Goal: Task Accomplishment & Management: Manage account settings

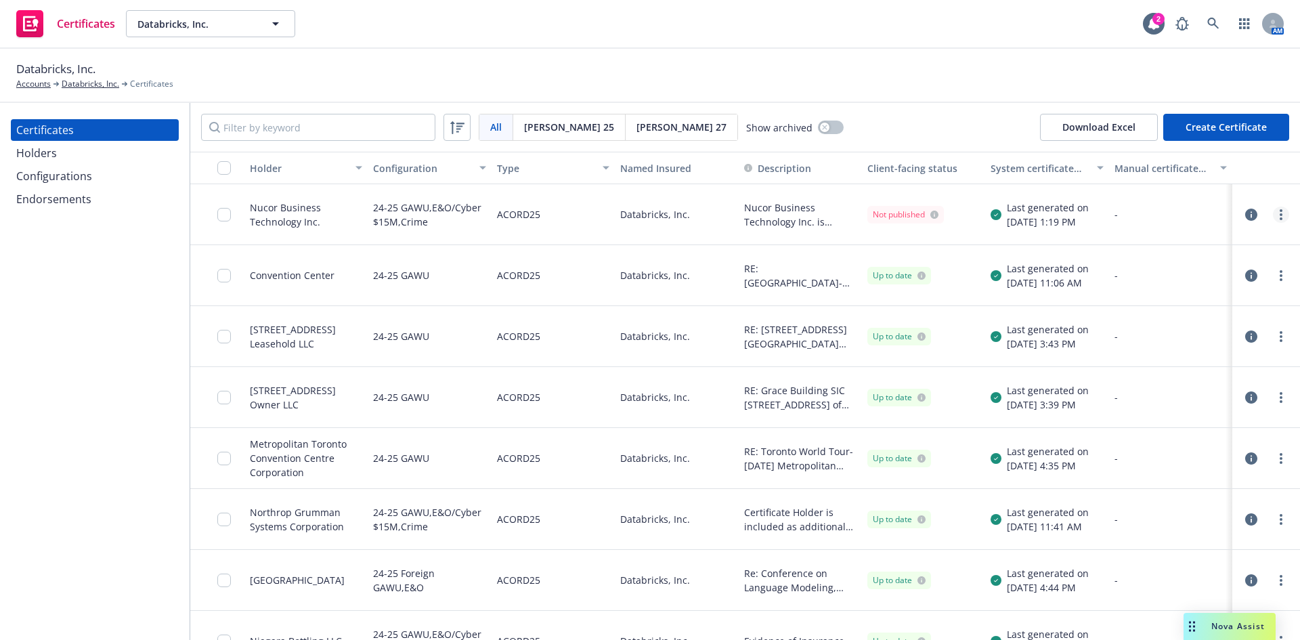
click at [1279, 215] on icon "more" at bounding box center [1280, 214] width 3 height 11
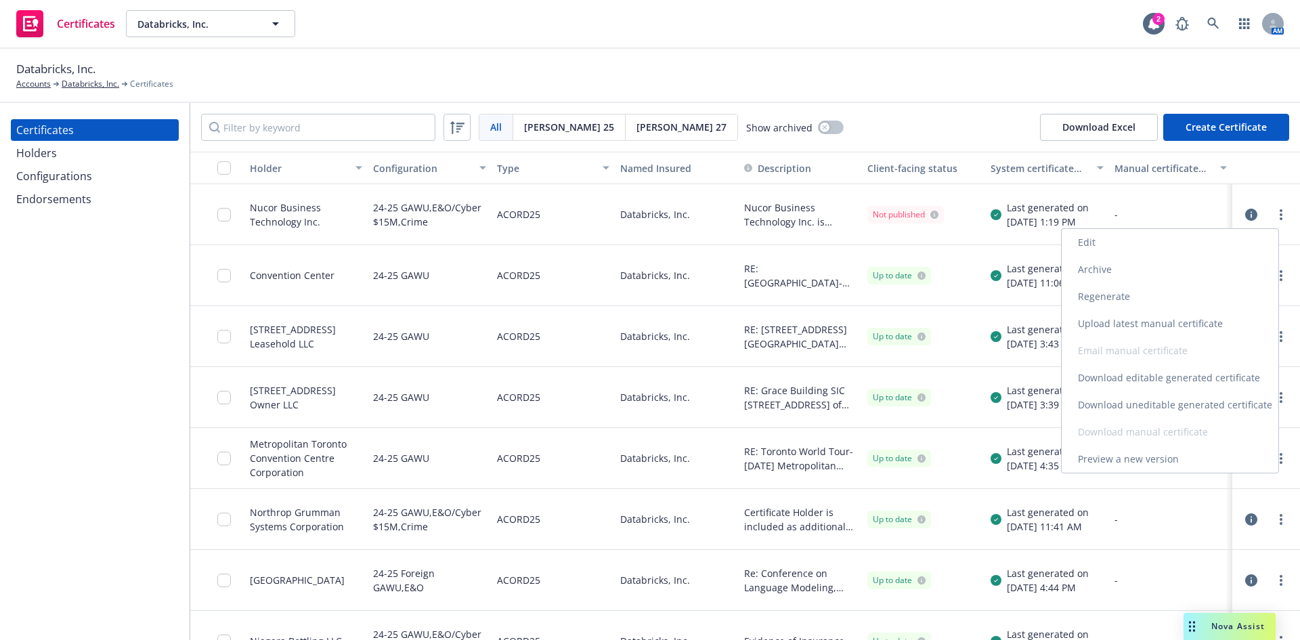
click at [1125, 400] on link "Download uneditable generated certificate" at bounding box center [1169, 404] width 217 height 27
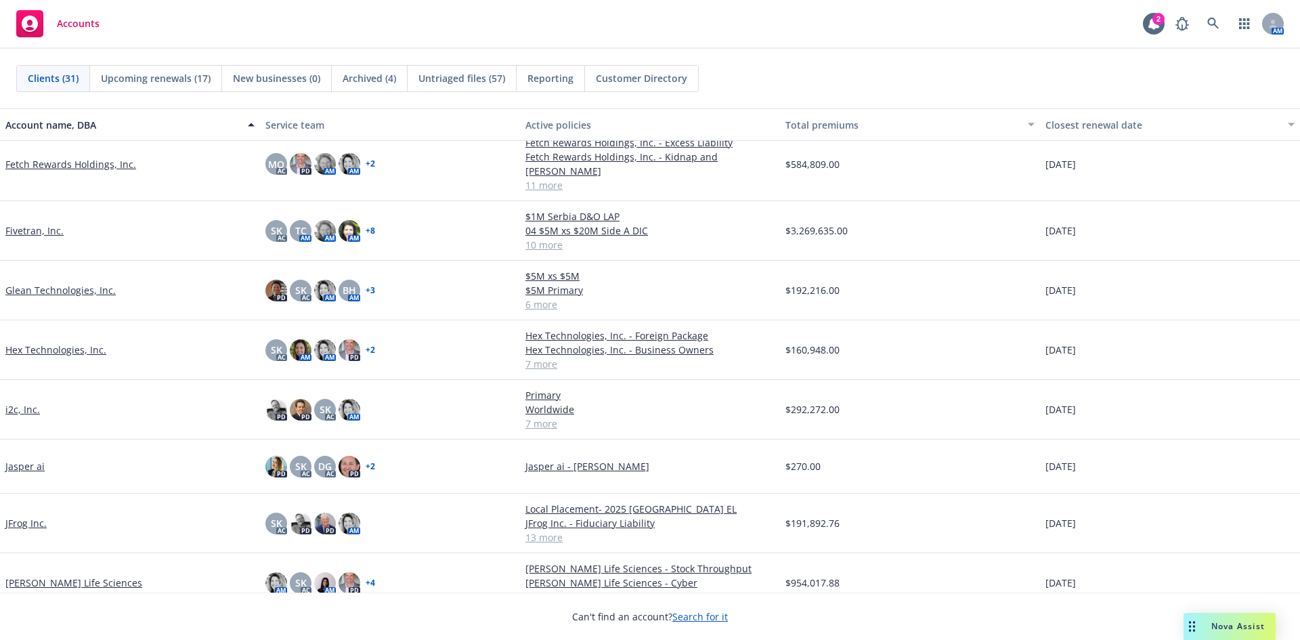
scroll to position [406, 0]
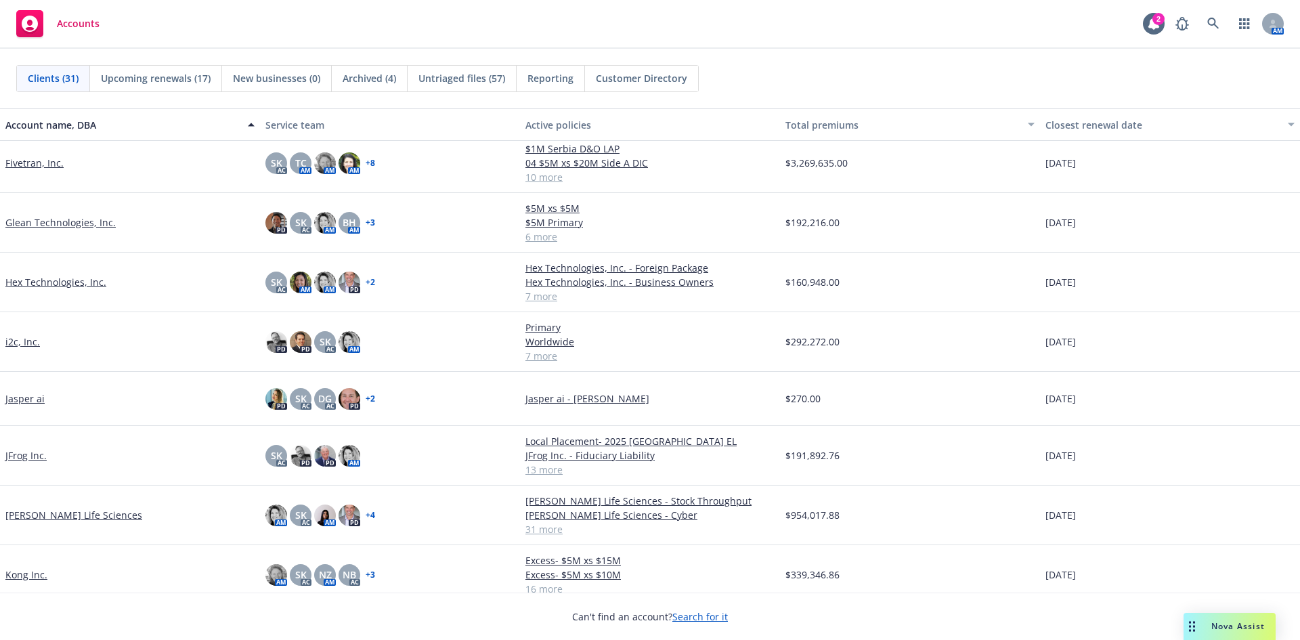
click at [12, 334] on link "i2c, Inc." at bounding box center [22, 341] width 35 height 14
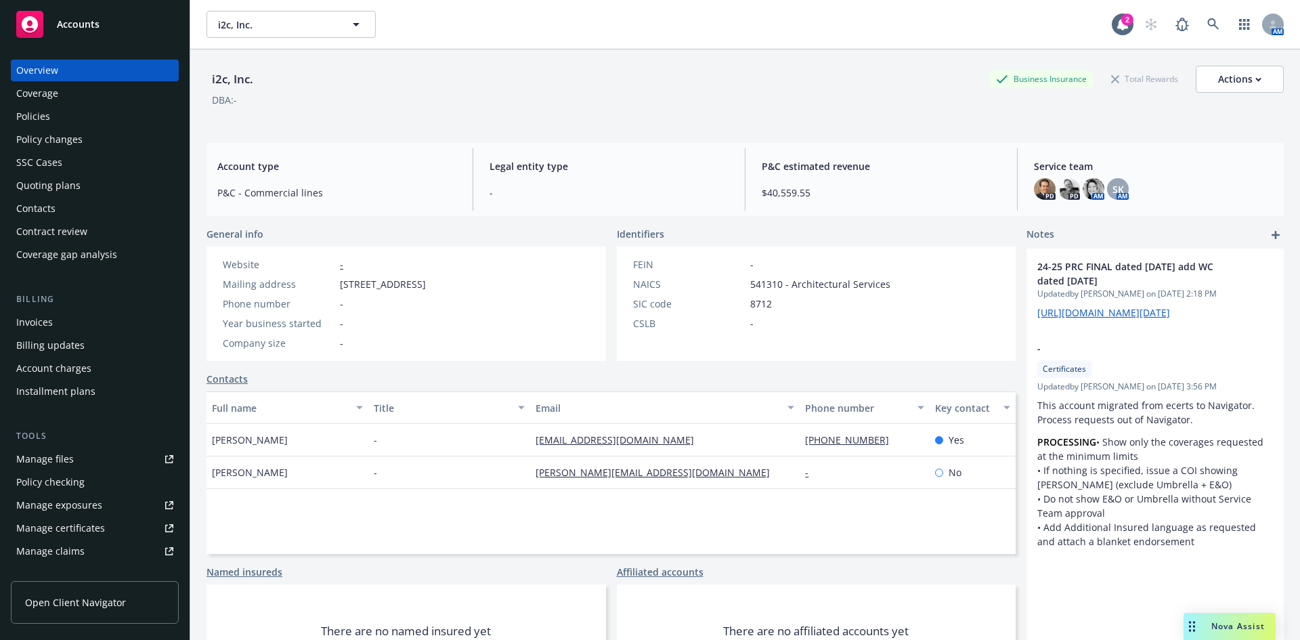
click at [78, 523] on div "Manage certificates" at bounding box center [60, 528] width 89 height 22
click at [70, 28] on span "Accounts" at bounding box center [78, 24] width 43 height 11
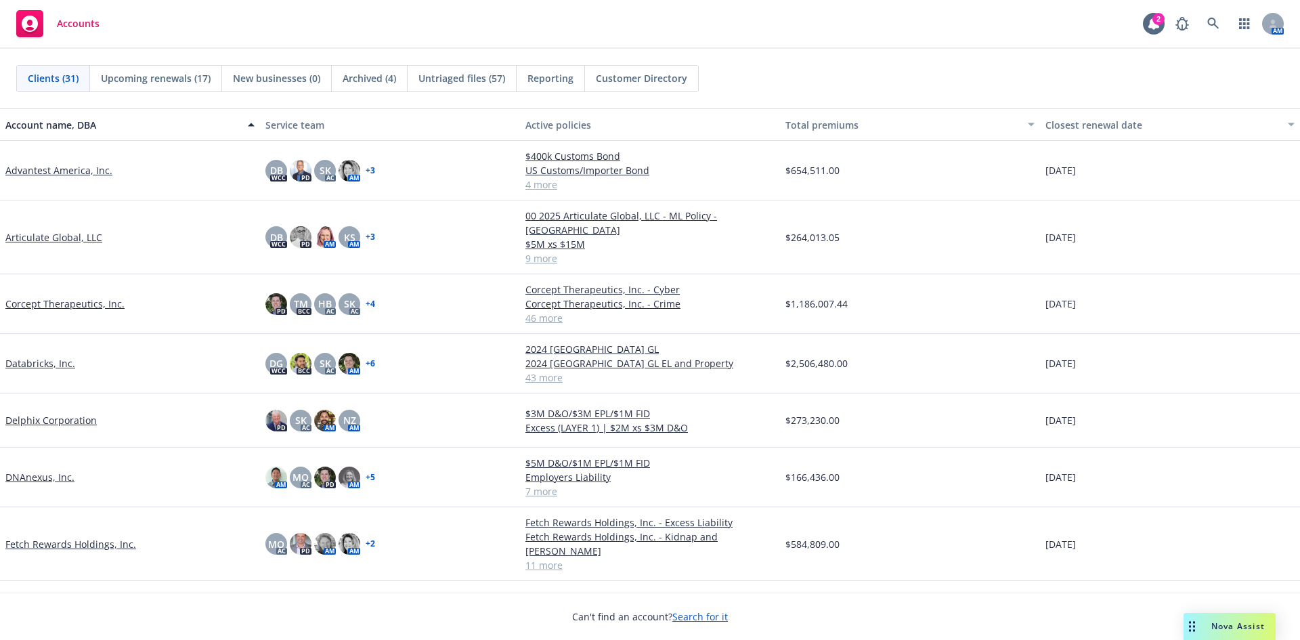
click at [34, 470] on link "DNAnexus, Inc." at bounding box center [39, 477] width 69 height 14
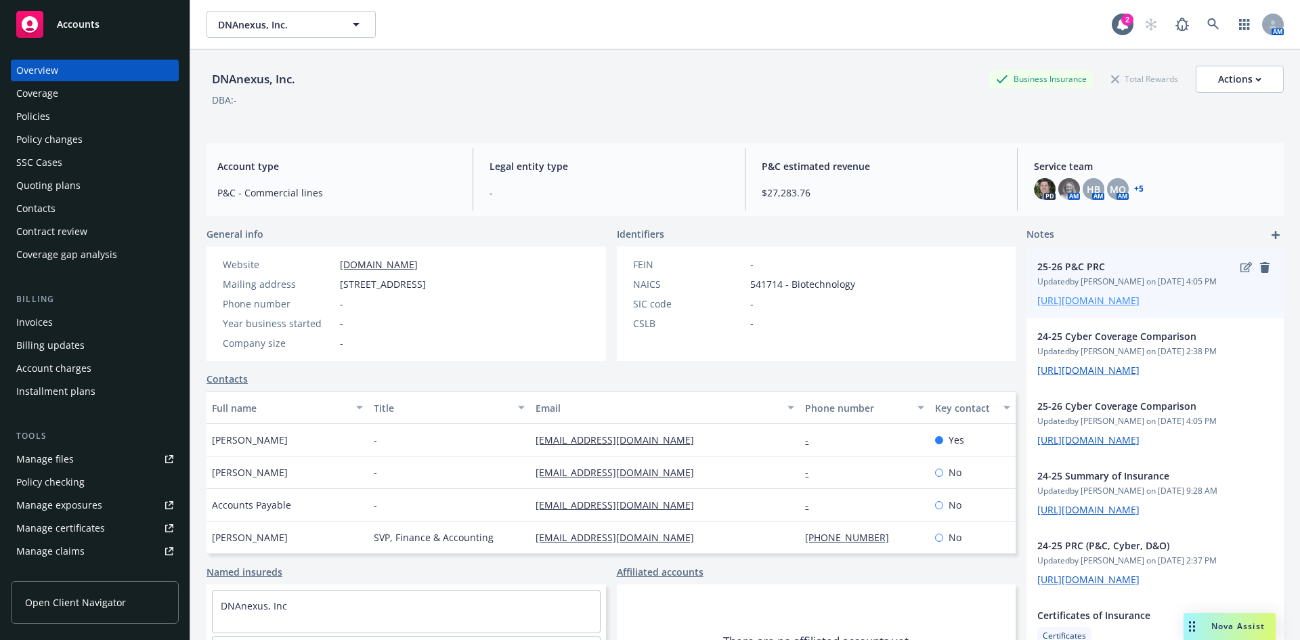
click at [1124, 307] on link "https://iln-my.sharepoint.com/:x:/g/personal/yamato_seki_newfront_com/EUMQqMhiN…" at bounding box center [1088, 300] width 102 height 13
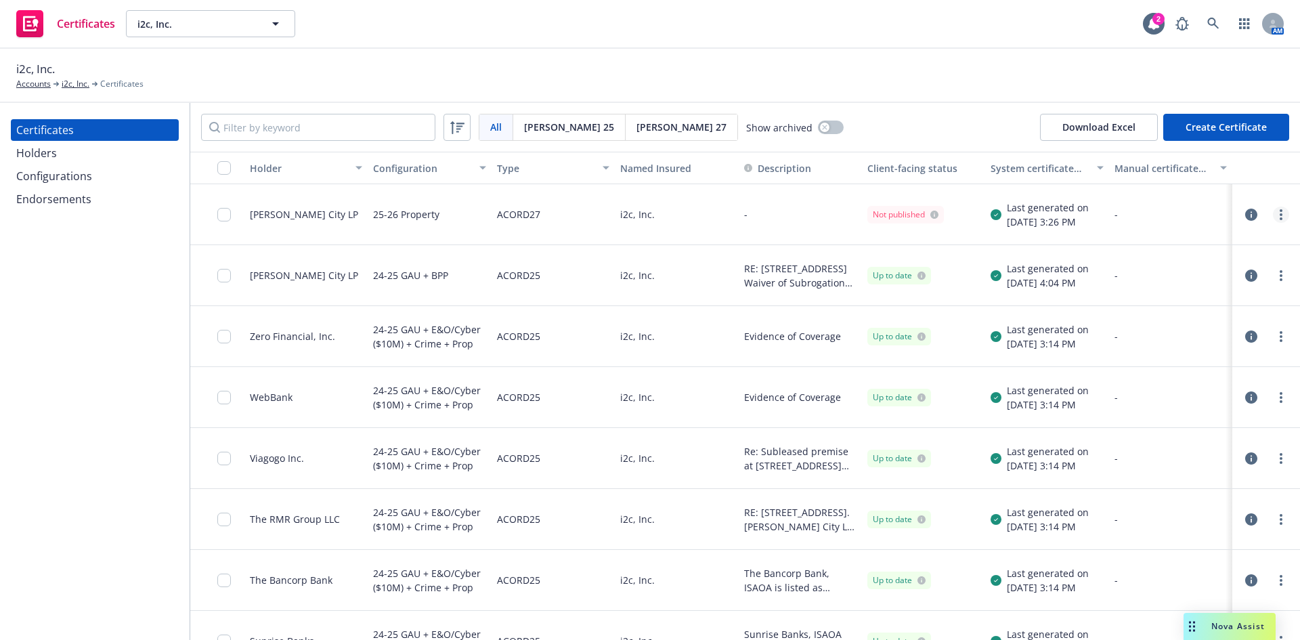
click at [1274, 218] on link "more" at bounding box center [1281, 214] width 16 height 16
click at [225, 218] on input "checkbox" at bounding box center [224, 215] width 14 height 14
drag, startPoint x: 694, startPoint y: 619, endPoint x: 695, endPoint y: 613, distance: 6.9
click at [695, 617] on div "Other actions" at bounding box center [675, 609] width 72 height 26
click at [1279, 218] on circle "more" at bounding box center [1280, 218] width 3 height 3
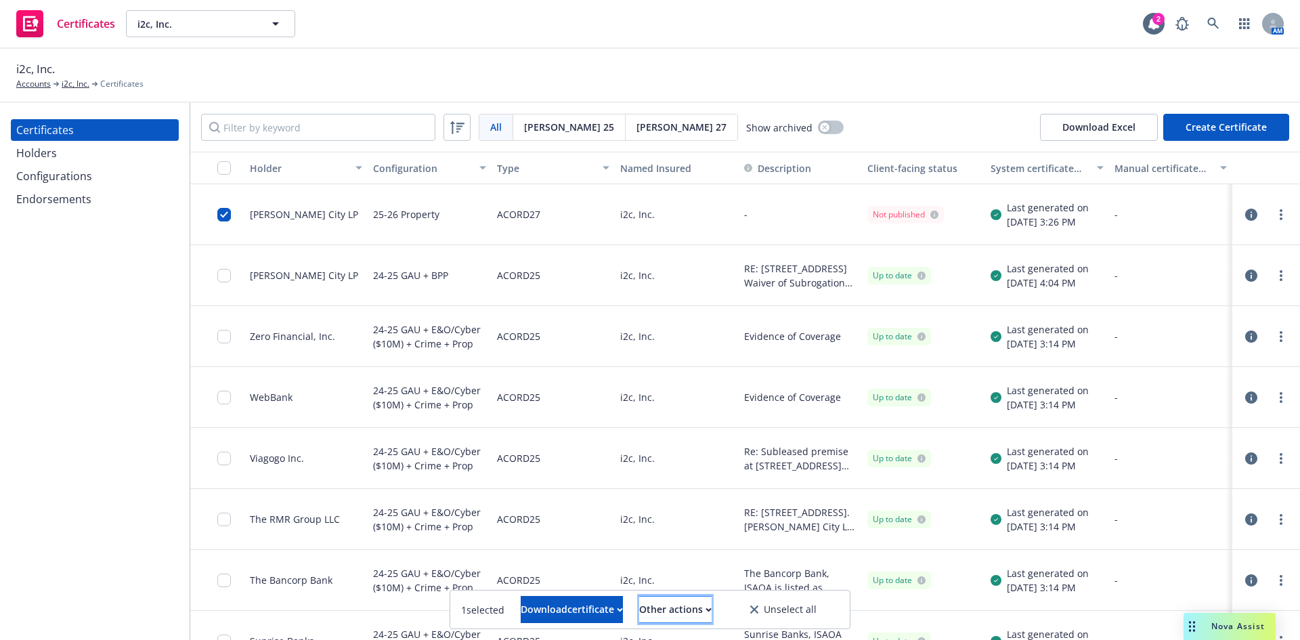
click at [692, 611] on div "Other actions" at bounding box center [675, 609] width 72 height 26
click at [426, 449] on div "24-25 GAU + E&O/Cyber ($10M) + Crime + Prop" at bounding box center [429, 458] width 112 height 44
click at [223, 214] on input "checkbox" at bounding box center [224, 215] width 14 height 14
click at [1245, 274] on icon "button" at bounding box center [1251, 275] width 12 height 12
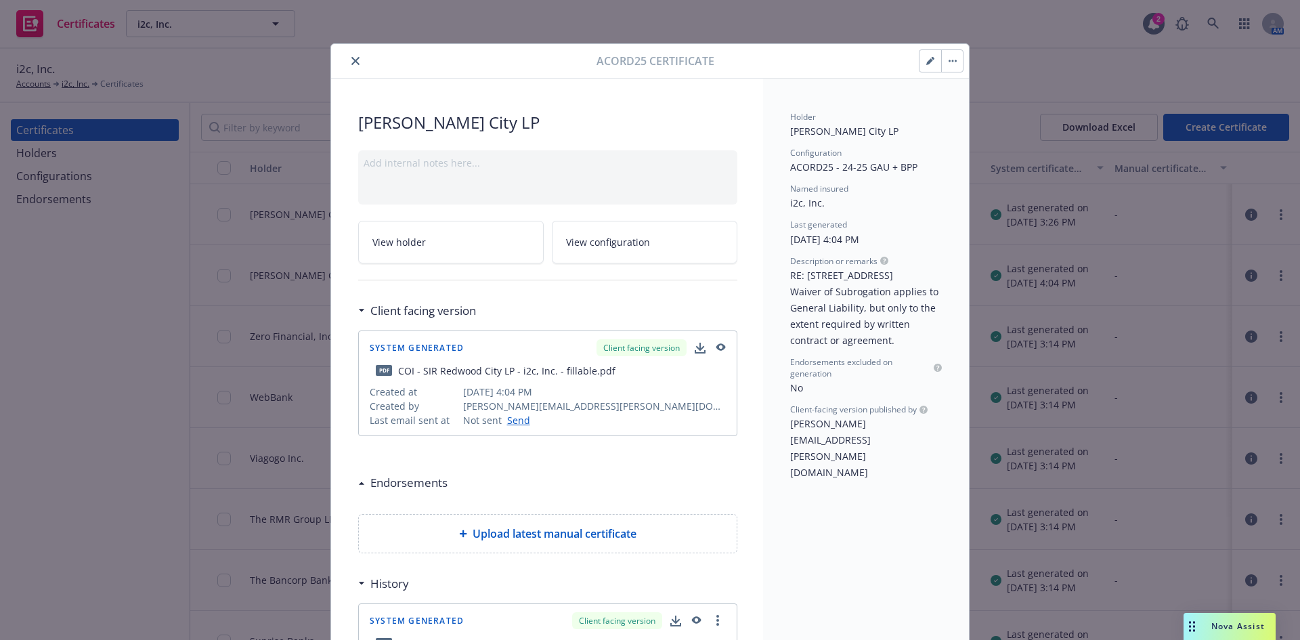
click at [351, 64] on icon "close" at bounding box center [355, 61] width 8 height 8
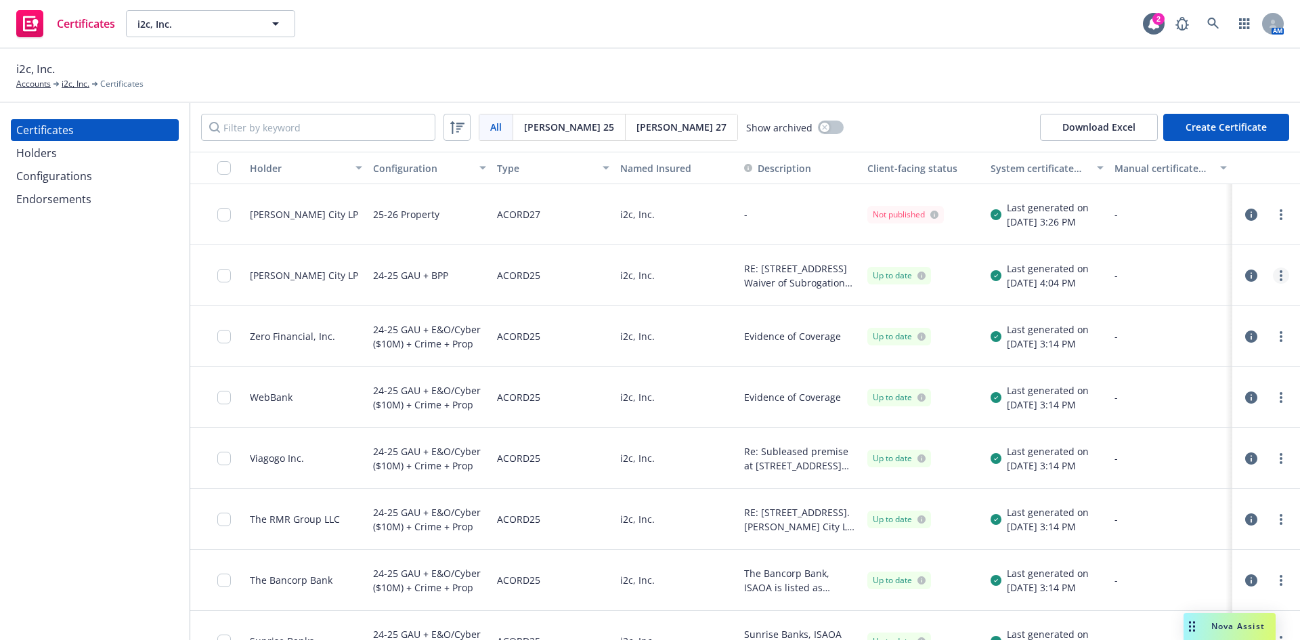
click at [1279, 272] on circle "more" at bounding box center [1280, 271] width 3 height 3
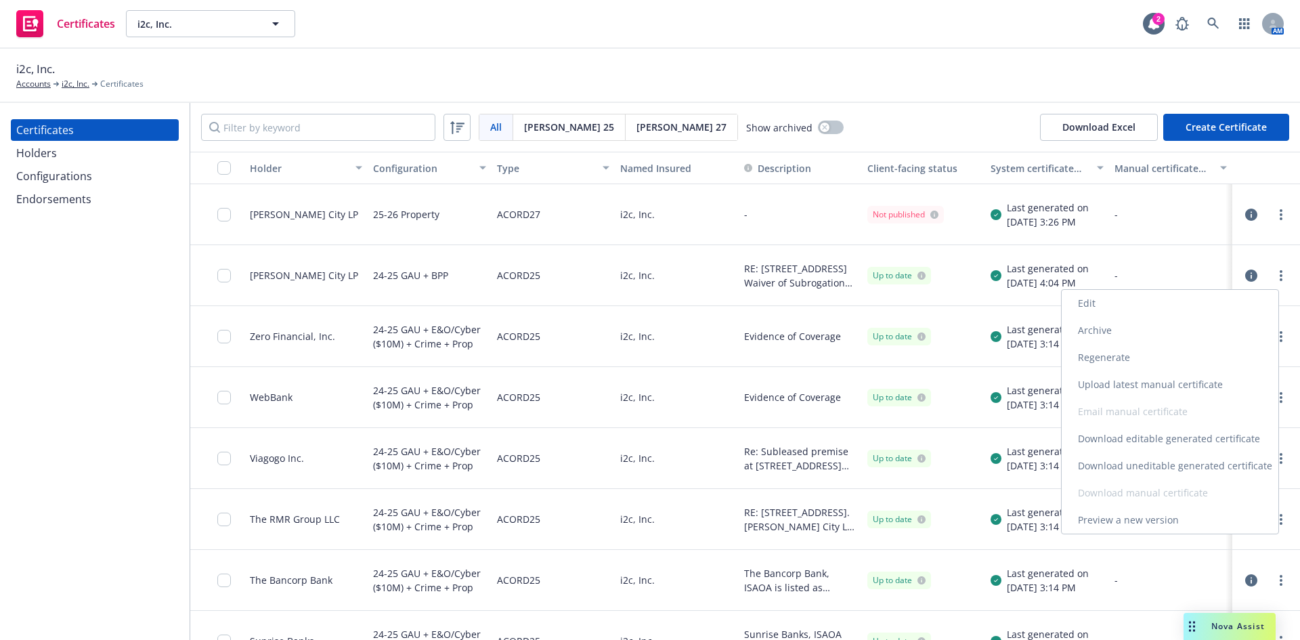
click at [1118, 315] on link "Edit" at bounding box center [1169, 303] width 217 height 27
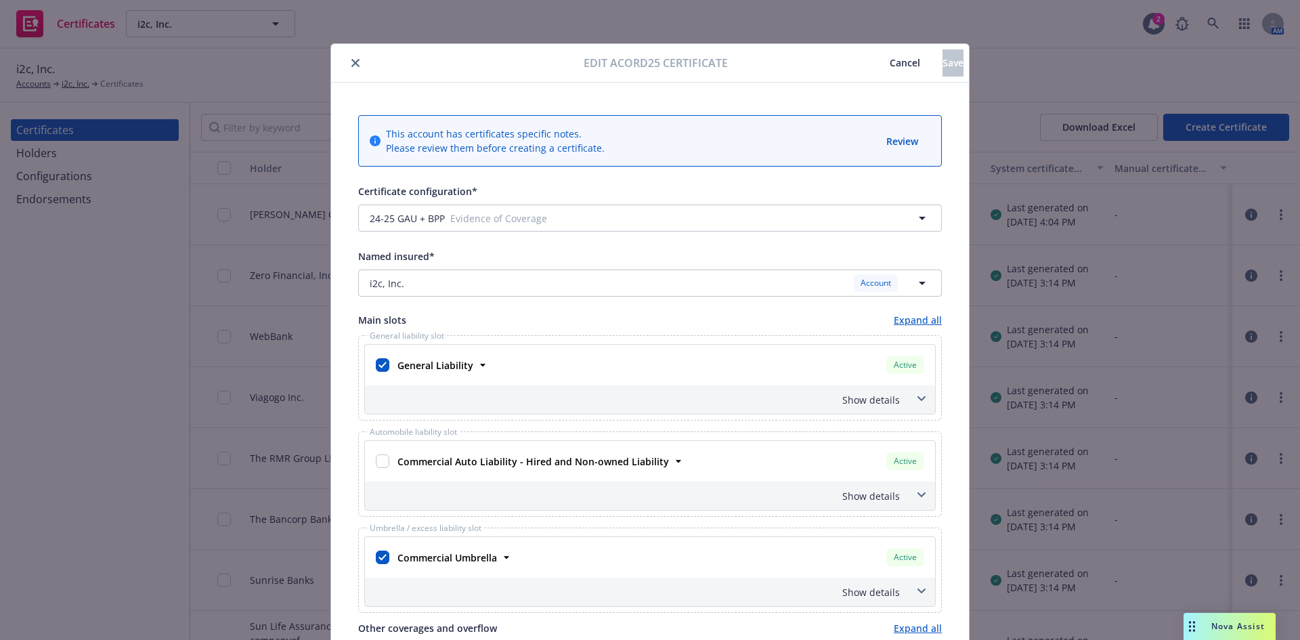
click at [922, 396] on span at bounding box center [921, 399] width 22 height 22
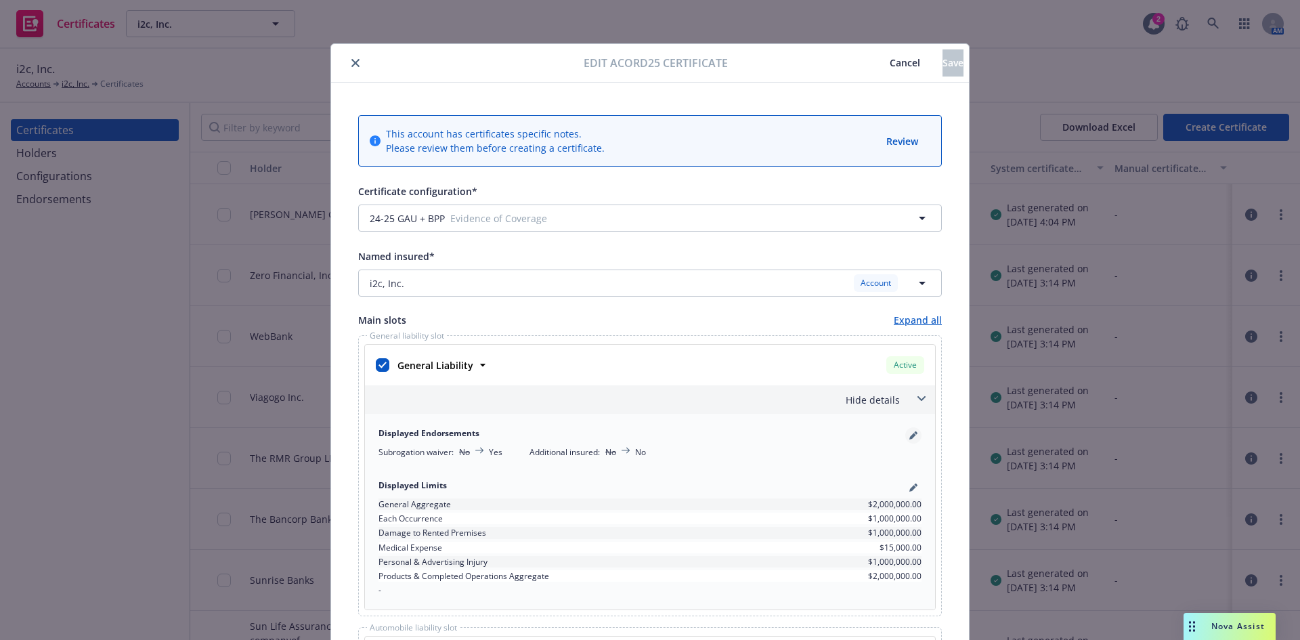
click at [906, 441] on link "pencil" at bounding box center [913, 435] width 16 height 16
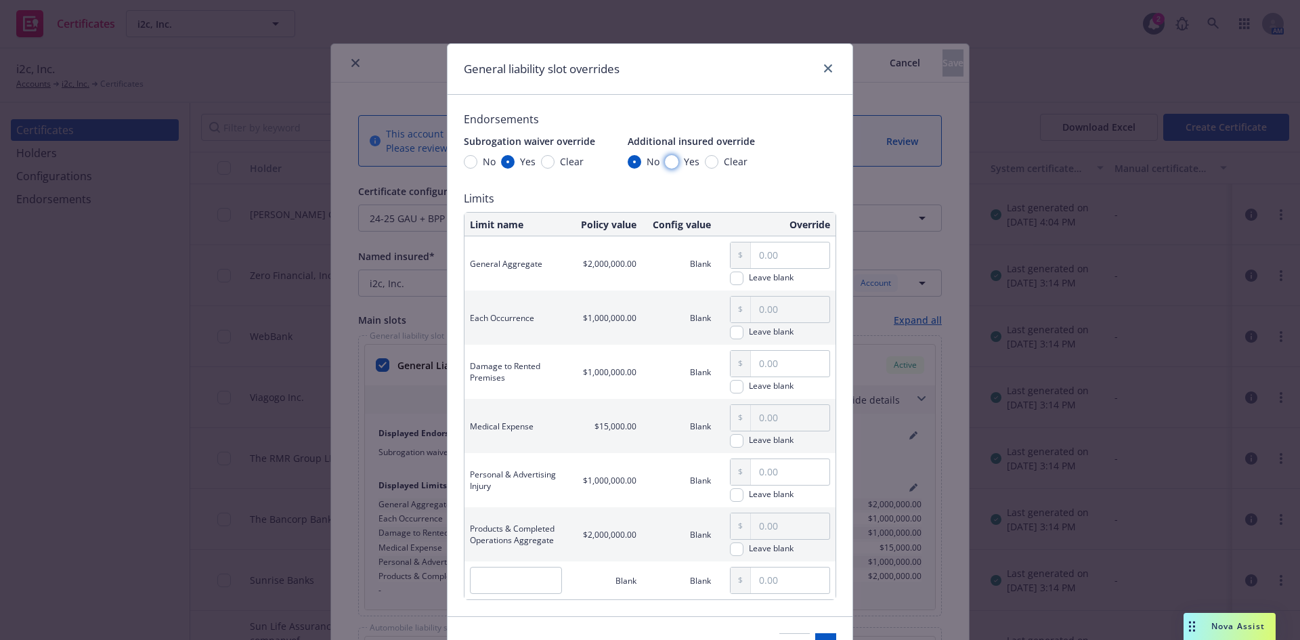
click at [668, 161] on input "Yes" at bounding box center [672, 162] width 14 height 14
radio input "true"
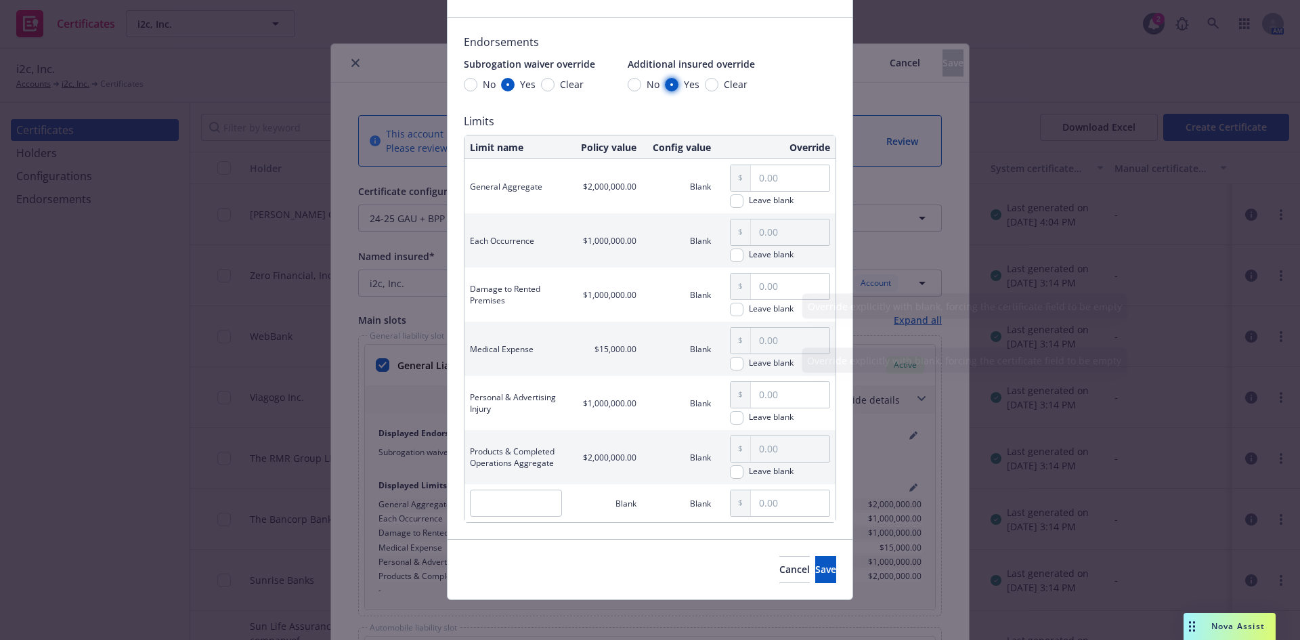
scroll to position [81, 0]
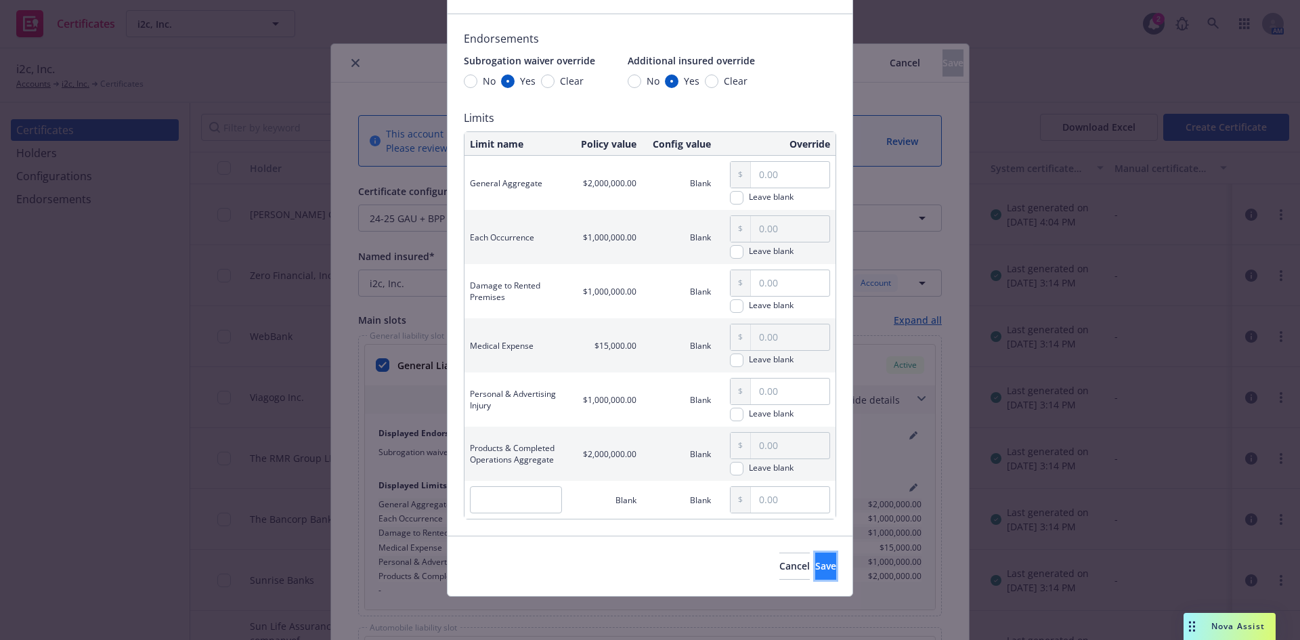
click at [815, 559] on span "Save" at bounding box center [825, 565] width 21 height 13
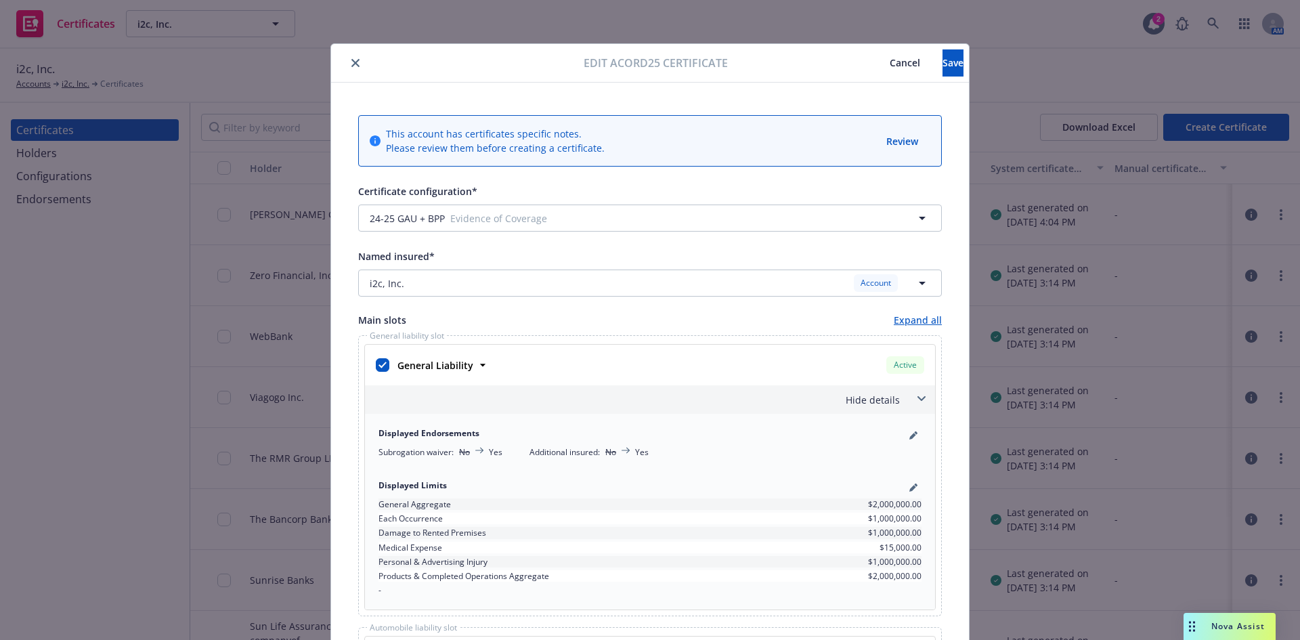
scroll to position [68, 0]
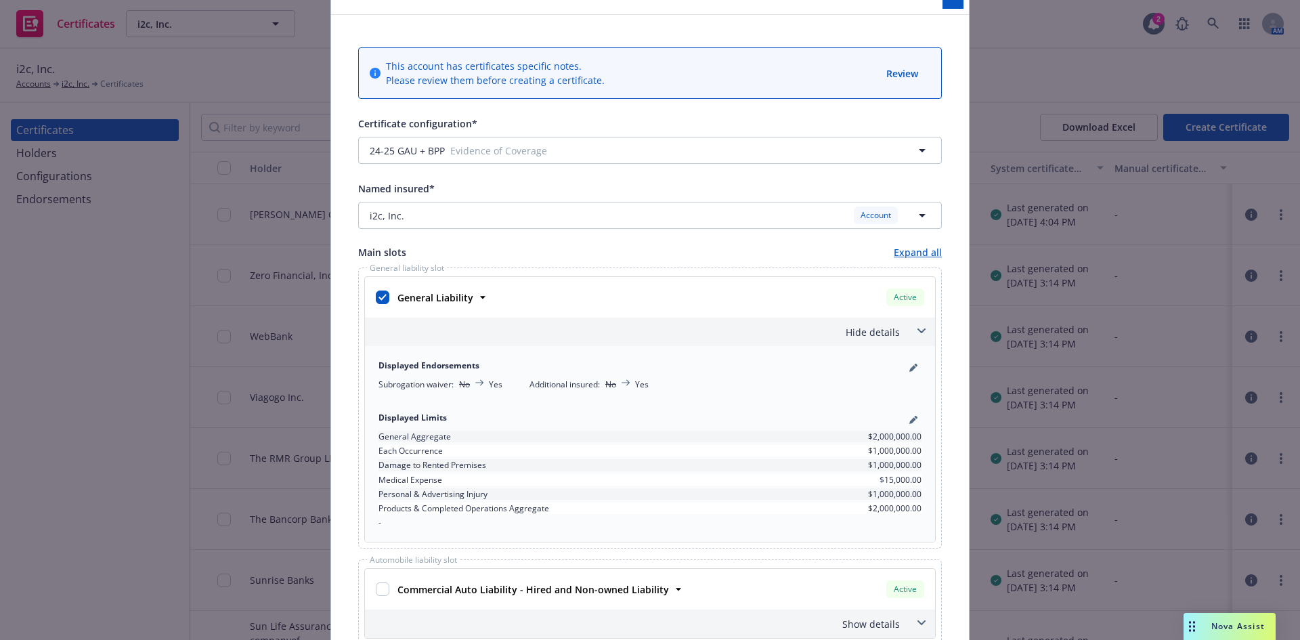
click at [917, 332] on icon at bounding box center [921, 330] width 8 height 5
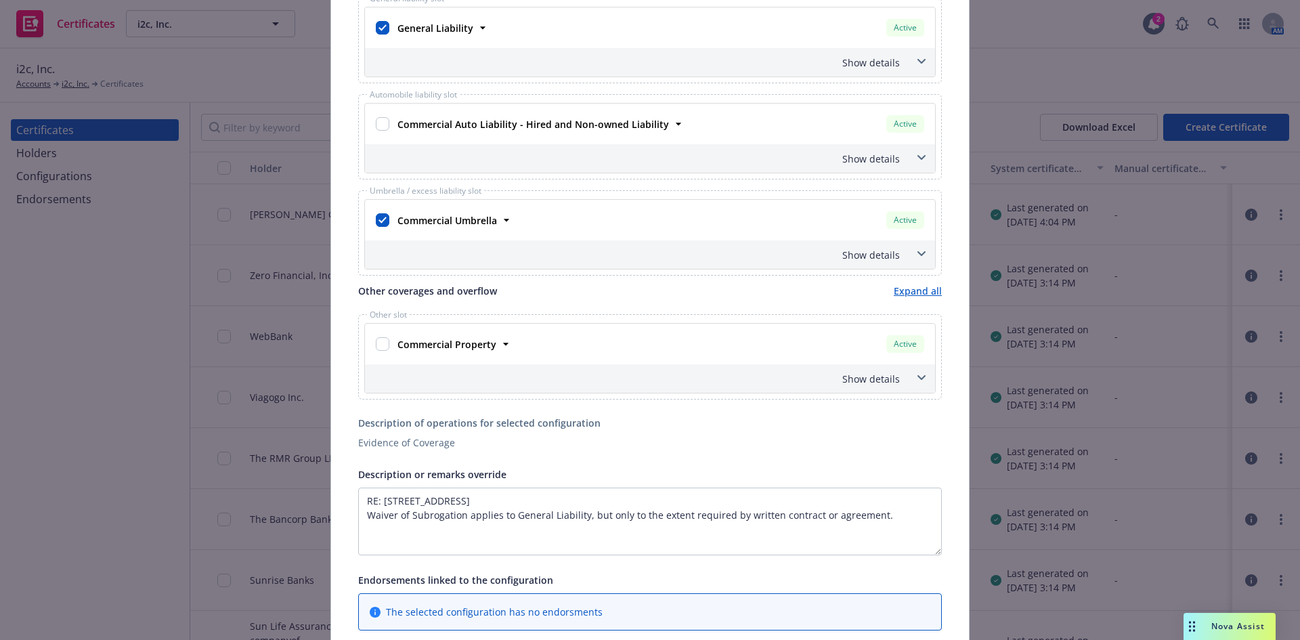
scroll to position [338, 0]
click at [917, 255] on span at bounding box center [921, 253] width 22 height 22
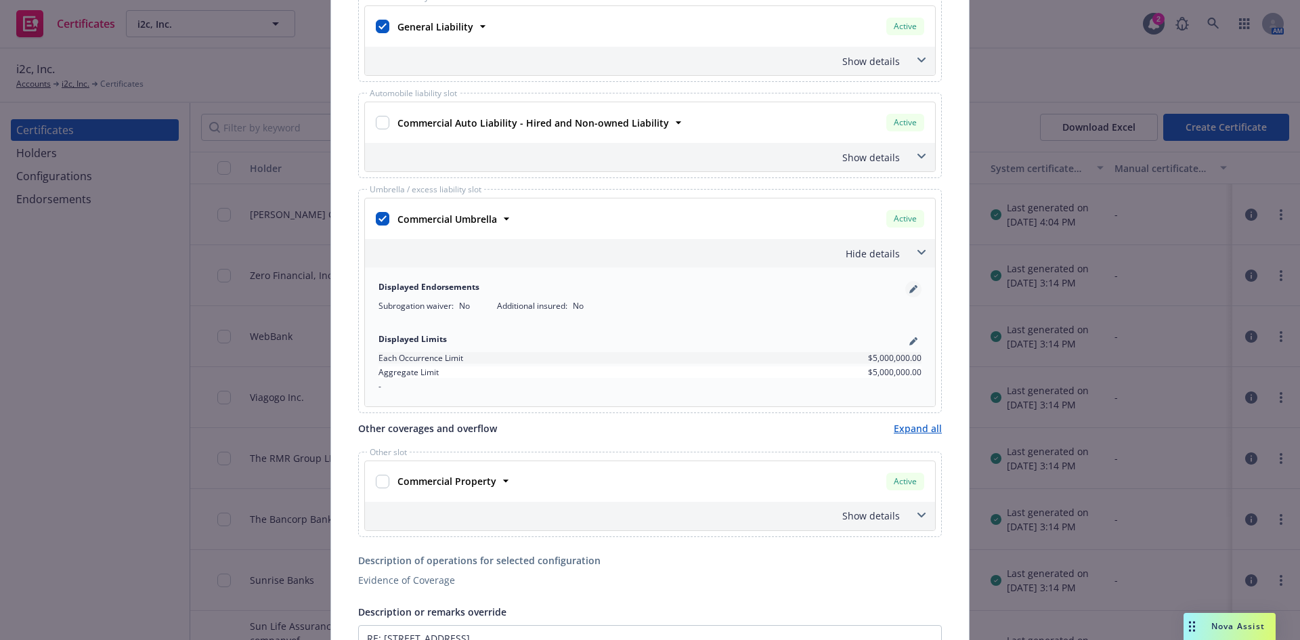
click at [913, 286] on link "pencil" at bounding box center [913, 289] width 16 height 16
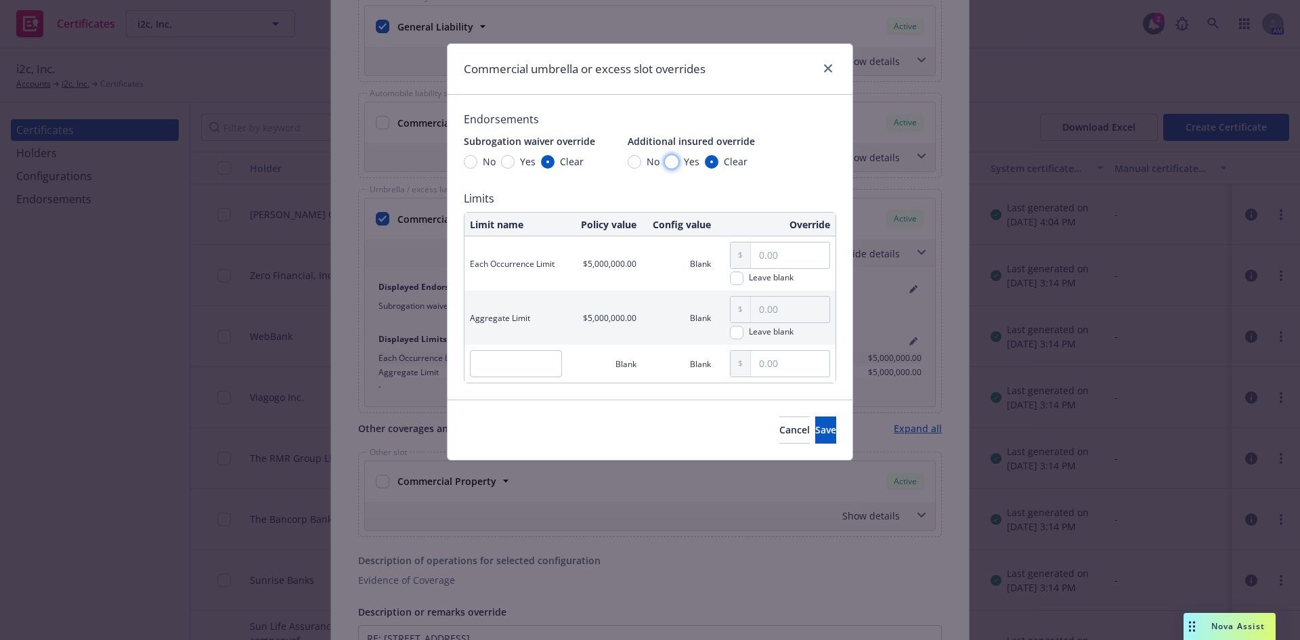
click at [669, 164] on input "Yes" at bounding box center [672, 162] width 14 height 14
radio input "true"
click at [815, 435] on span "Save" at bounding box center [825, 429] width 21 height 13
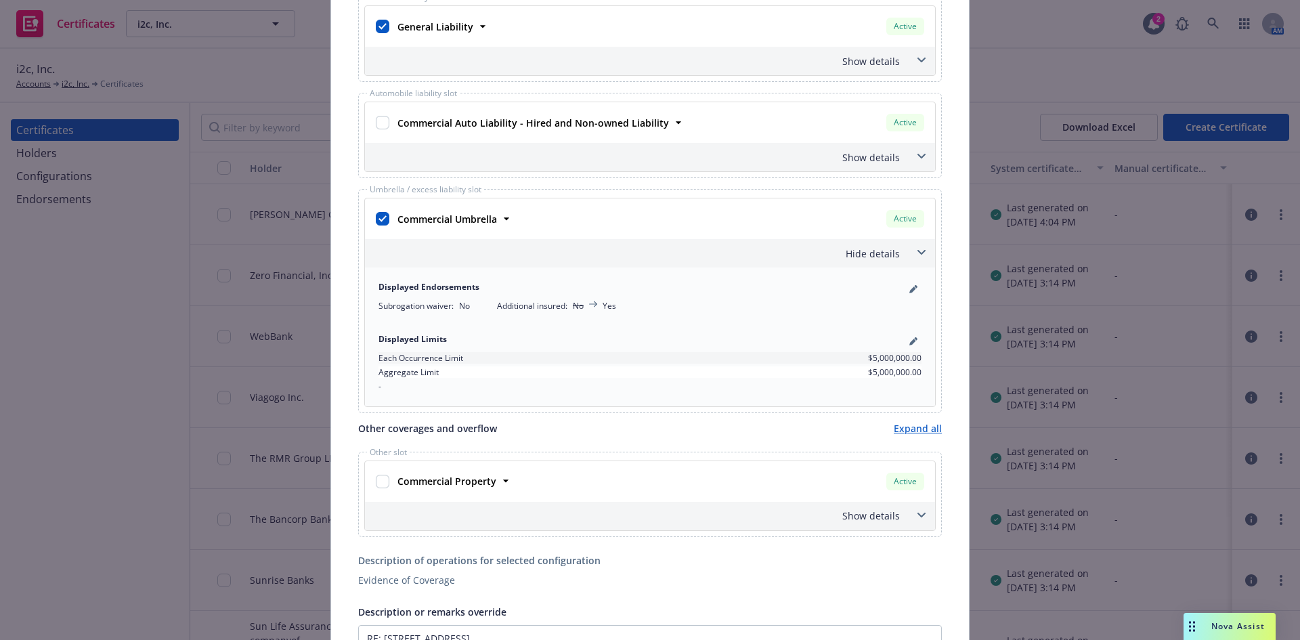
click at [915, 248] on span at bounding box center [921, 253] width 22 height 22
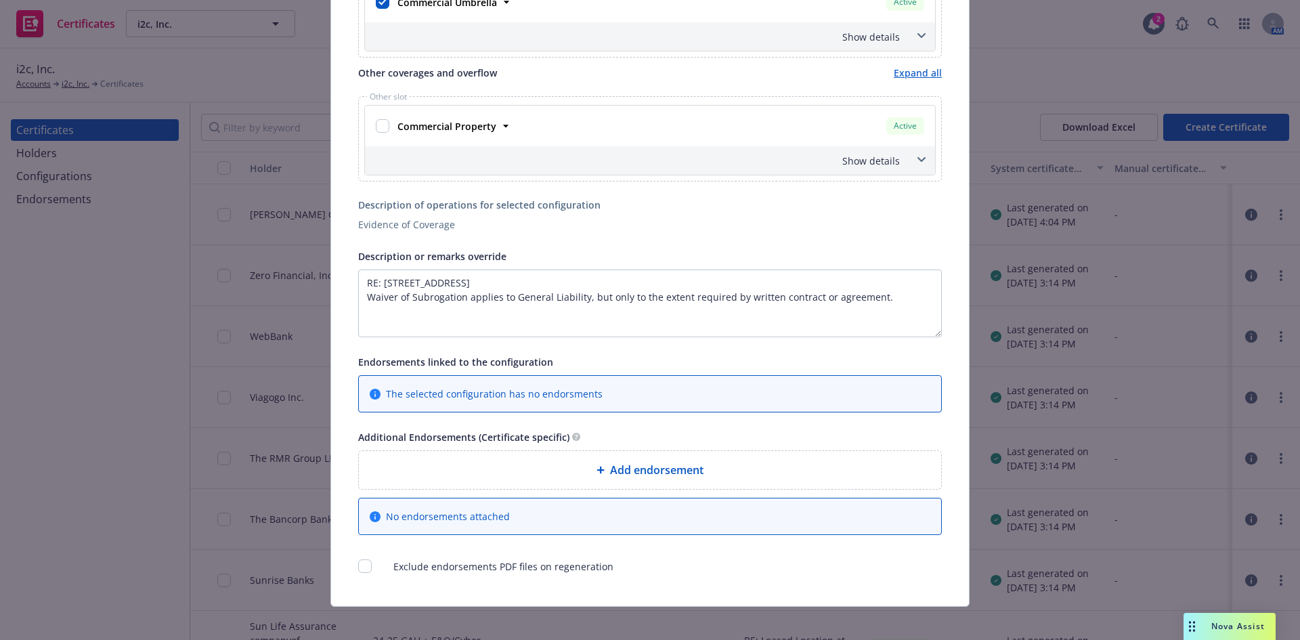
scroll to position [565, 0]
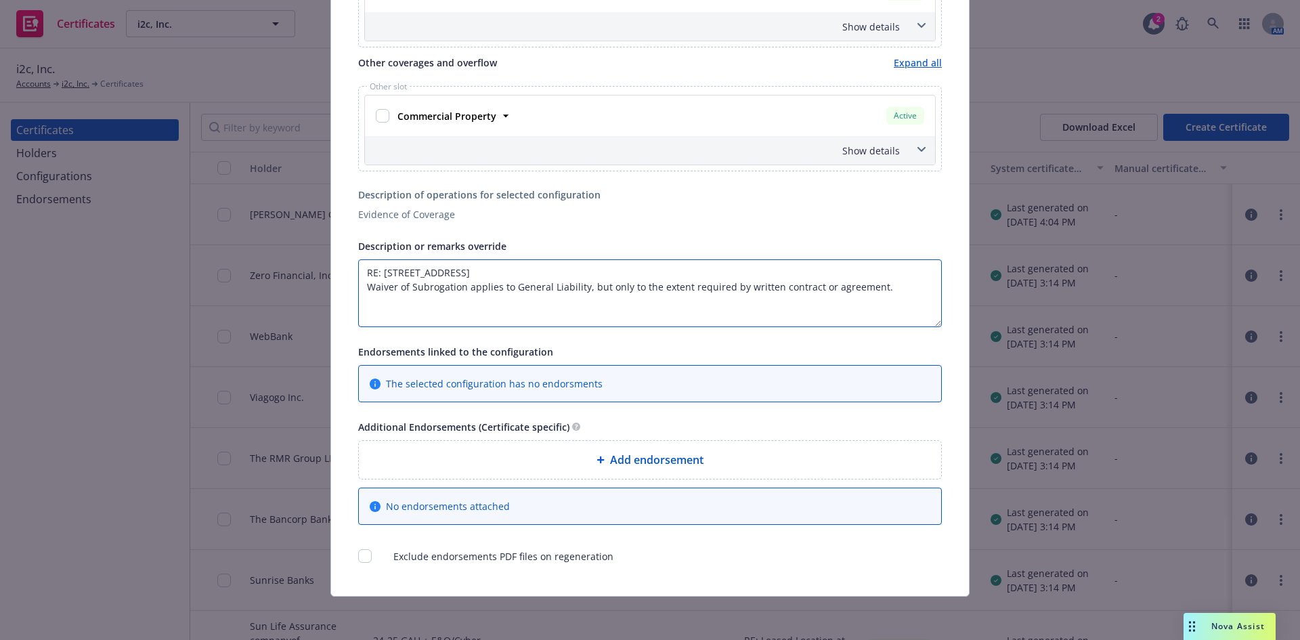
click at [711, 269] on textarea "RE: 100 Redwood Shores Pkwy, Suite 100, Redwood City, CA 94065 Waiver of Subrog…" at bounding box center [649, 293] width 583 height 68
click at [364, 286] on textarea "RE: 100 Redwood Shores Pkwy, Suite 100, Redwood City, CA 94065 Waiver of Subrog…" at bounding box center [649, 293] width 583 height 68
paste textarea "• SIR Redwood City LP and The RMR Group LLC"
click at [374, 288] on textarea "RE: 100 Redwood Shores Pkwy, Suite 100, Redwood City, CA 94065 • SIR Redwood Ci…" at bounding box center [649, 293] width 583 height 68
drag, startPoint x: 561, startPoint y: 285, endPoint x: 590, endPoint y: 287, distance: 28.5
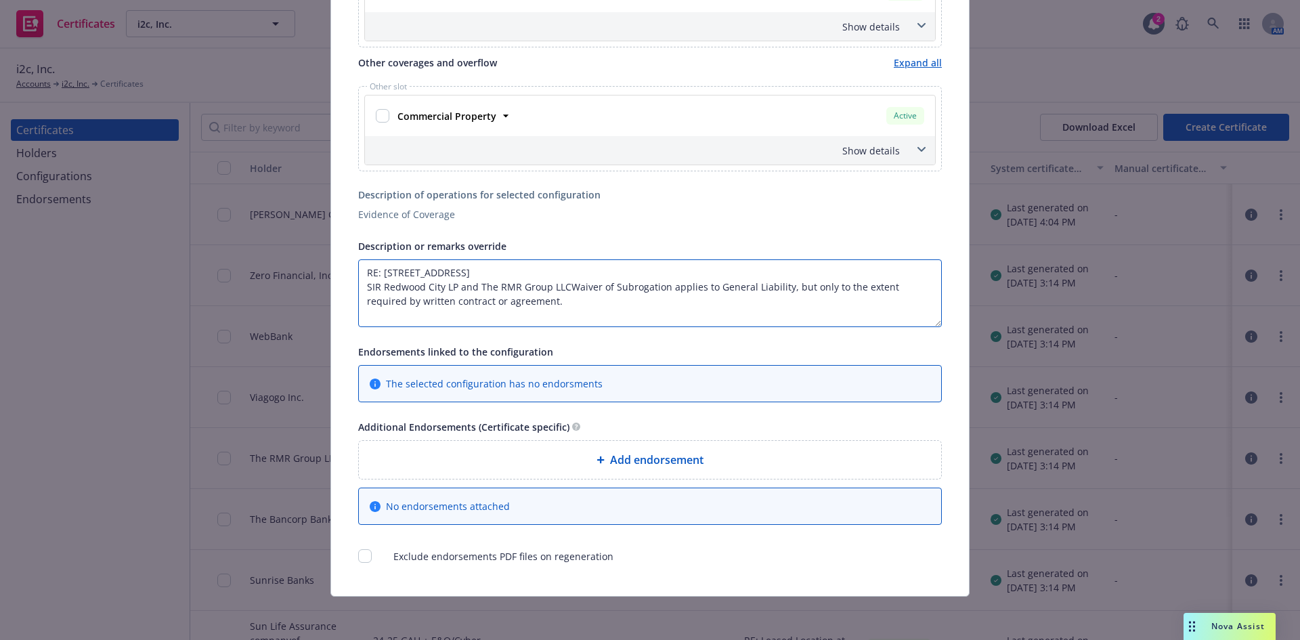
click at [562, 285] on textarea "RE: 100 Redwood Shores Pkwy, Suite 100, Redwood City, CA 94065 SIR Redwood City…" at bounding box center [649, 293] width 583 height 68
click at [620, 303] on textarea "RE: 100 Redwood Shores Pkwy, Suite 100, Redwood City, CA 94065 SIR Redwood City…" at bounding box center [649, 293] width 583 height 68
drag, startPoint x: 620, startPoint y: 287, endPoint x: 636, endPoint y: 287, distance: 15.6
click at [621, 287] on textarea "RE: 100 Redwood Shores Pkwy, Suite 100, Redwood City, CA 94065 SIR Redwood City…" at bounding box center [649, 293] width 583 height 68
paste textarea "included as additional insured as respects [General Liability/Automobile Liabil…"
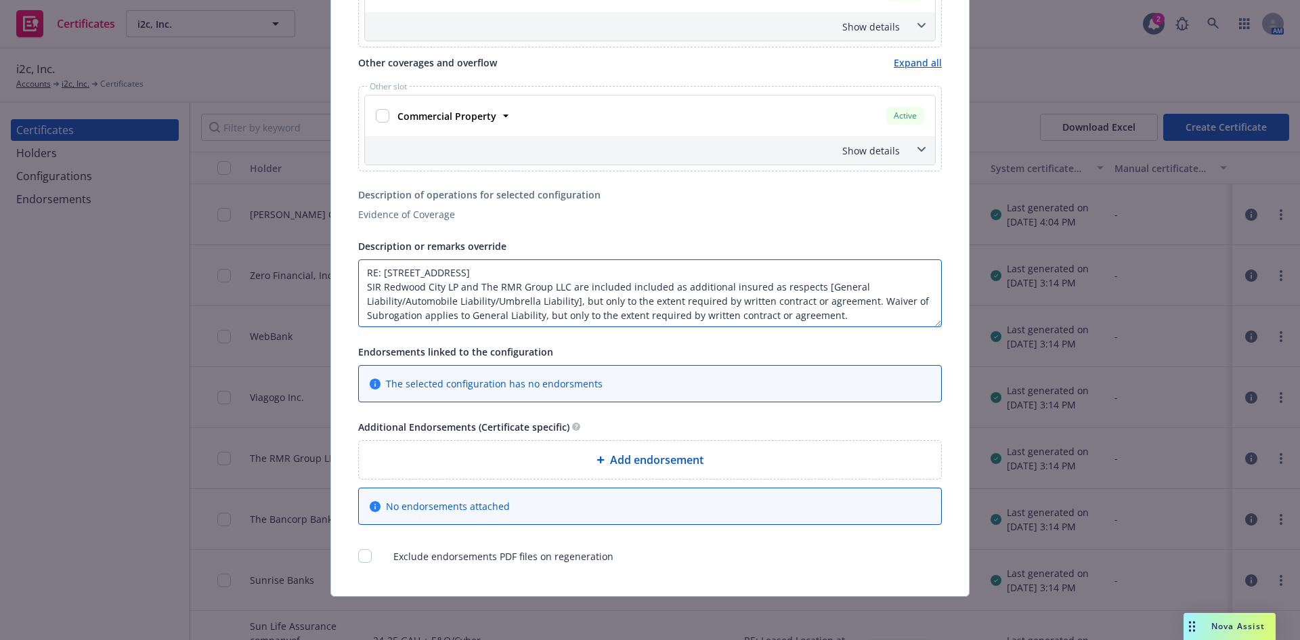
drag, startPoint x: 619, startPoint y: 288, endPoint x: 581, endPoint y: 286, distance: 38.6
click at [581, 286] on textarea "RE: 100 Redwood Shores Pkwy, Suite 100, Redwood City, CA 94065 SIR Redwood City…" at bounding box center [649, 293] width 583 height 68
drag, startPoint x: 768, startPoint y: 286, endPoint x: 805, endPoint y: 288, distance: 36.6
click at [769, 286] on textarea "RE: 100 Redwood Shores Pkwy, Suite 100, Redwood City, CA 94065 SIR Redwood City…" at bounding box center [649, 293] width 583 height 68
drag, startPoint x: 839, startPoint y: 286, endPoint x: 479, endPoint y: 302, distance: 360.5
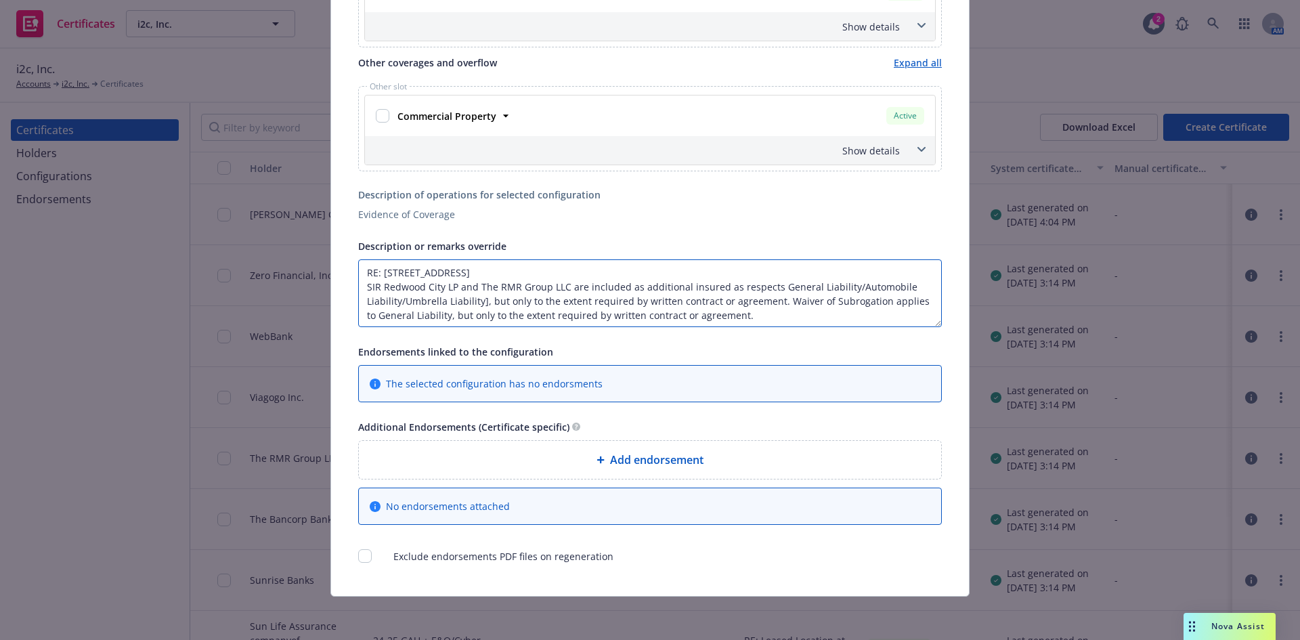
click at [479, 302] on textarea "RE: 100 Redwood Shores Pkwy, Suite 100, Redwood City, CA 94065 SIR Redwood City…" at bounding box center [649, 293] width 583 height 68
click at [586, 303] on textarea "RE: 100 Redwood Shores Pkwy, Suite 100, Redwood City, CA 94065 SIR Redwood City…" at bounding box center [649, 293] width 583 height 68
click at [607, 315] on textarea "RE: 100 Redwood Shores Pkwy, Suite 100, Redwood City, CA 94065 SIR Redwood City…" at bounding box center [649, 293] width 583 height 68
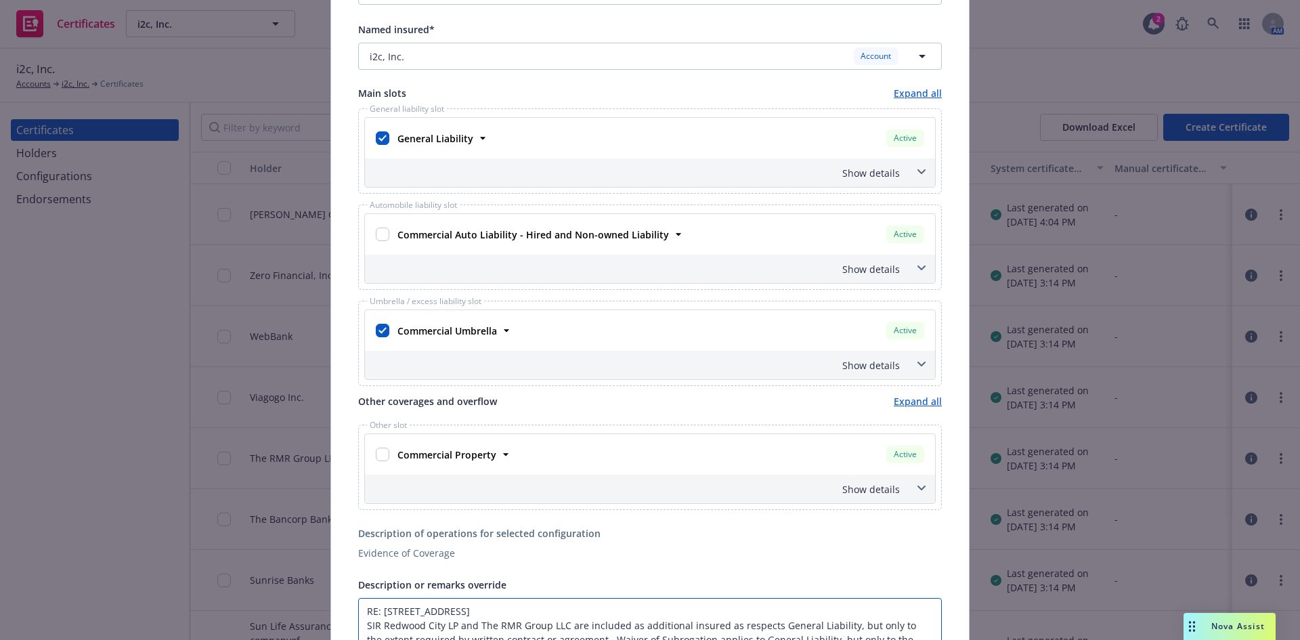
type textarea "RE: 100 Redwood Shores Pkwy, Suite 100, Redwood City, CA 94065 SIR Redwood City…"
click at [917, 360] on span at bounding box center [921, 364] width 22 height 22
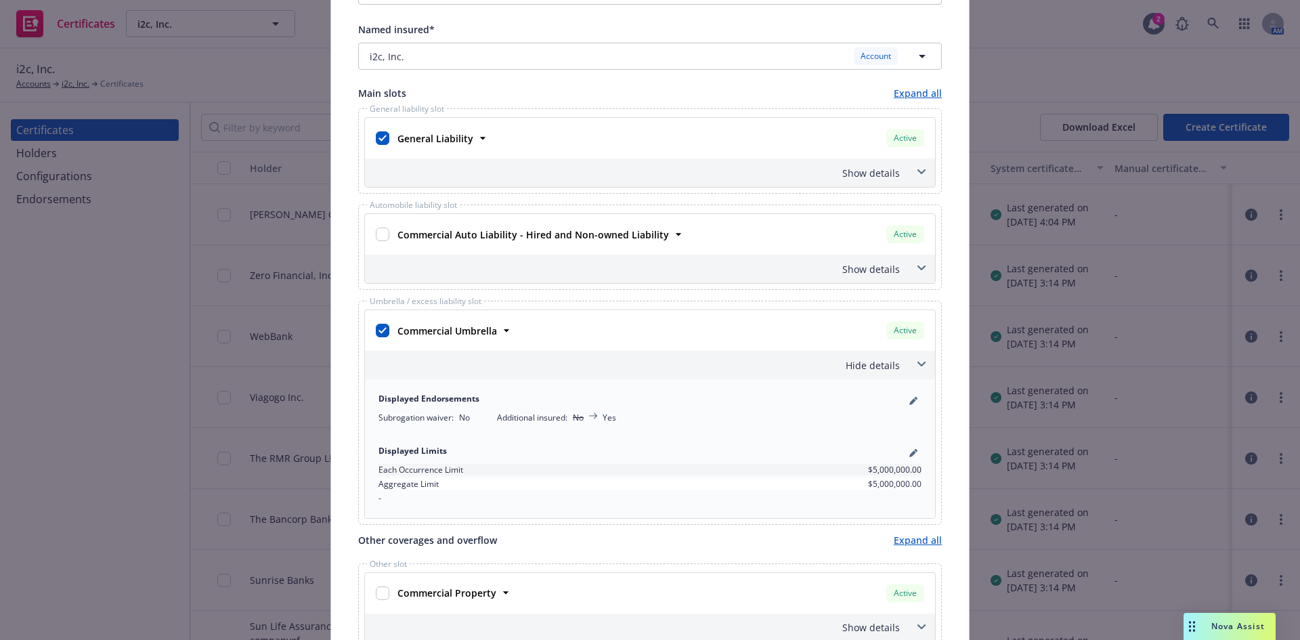
click at [917, 360] on span at bounding box center [921, 364] width 22 height 22
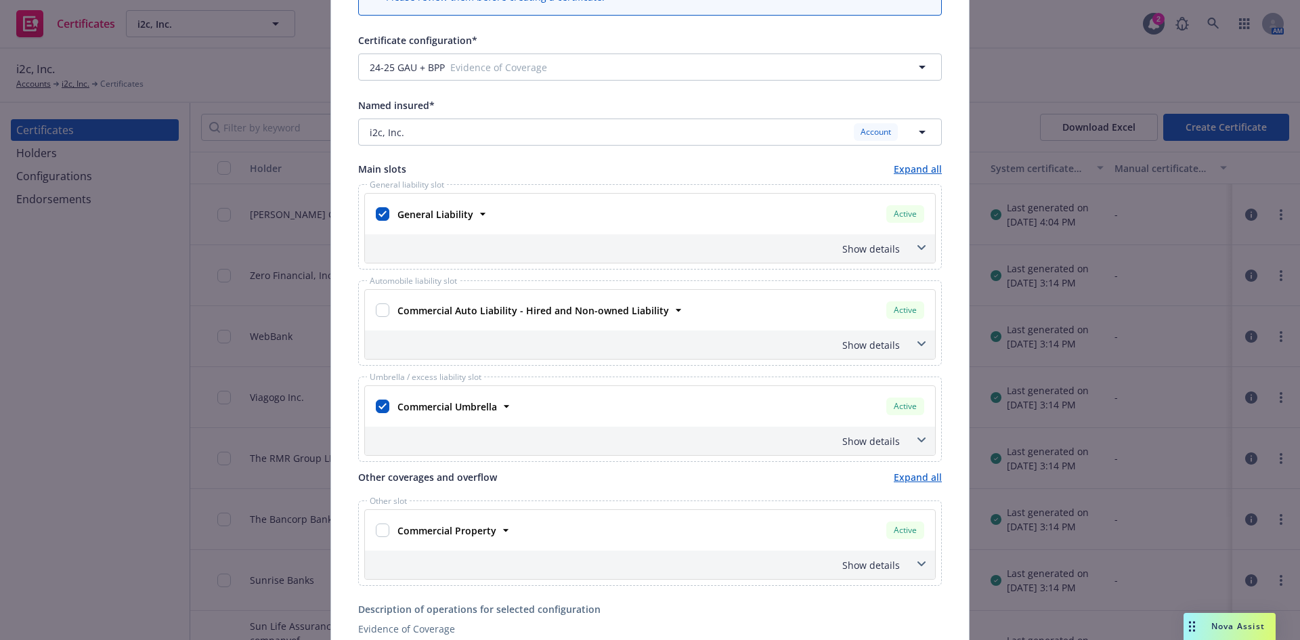
scroll to position [0, 0]
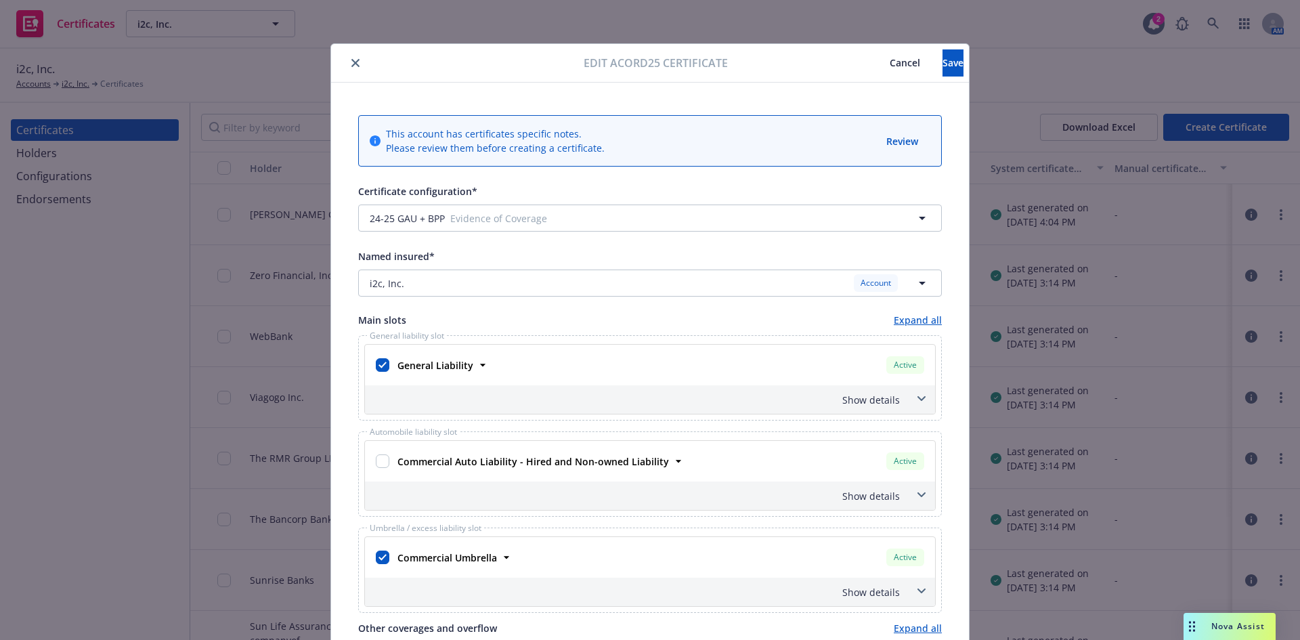
click at [917, 398] on icon at bounding box center [921, 398] width 8 height 5
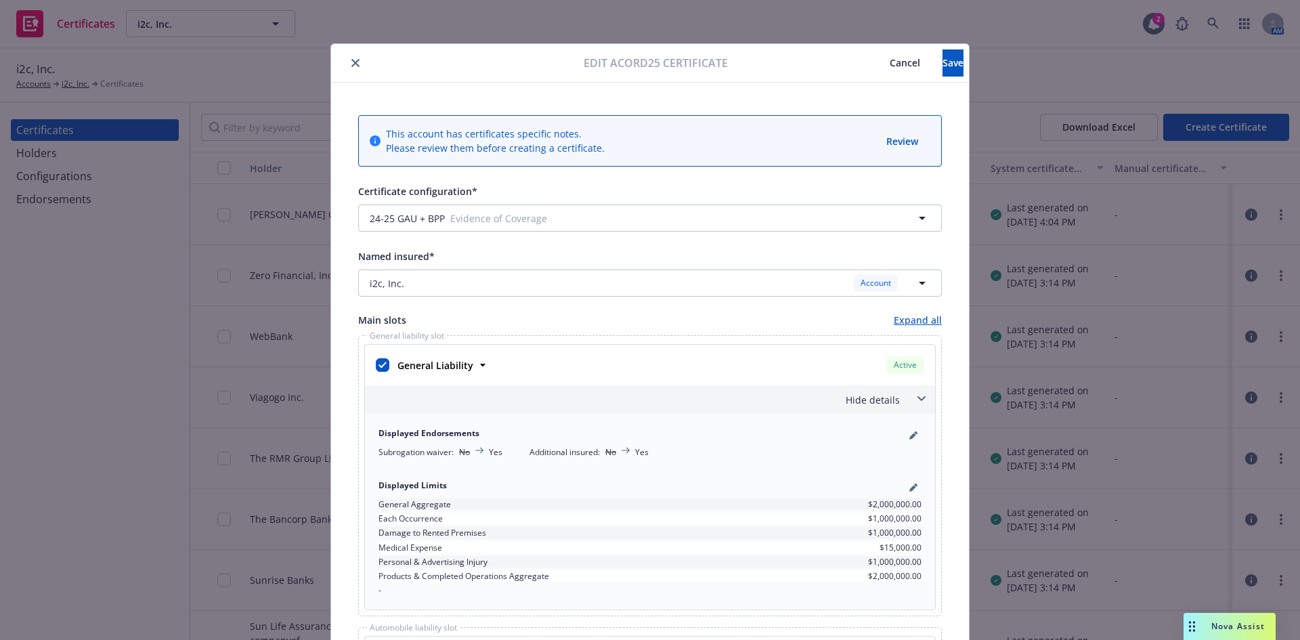
click at [917, 398] on icon at bounding box center [921, 398] width 8 height 5
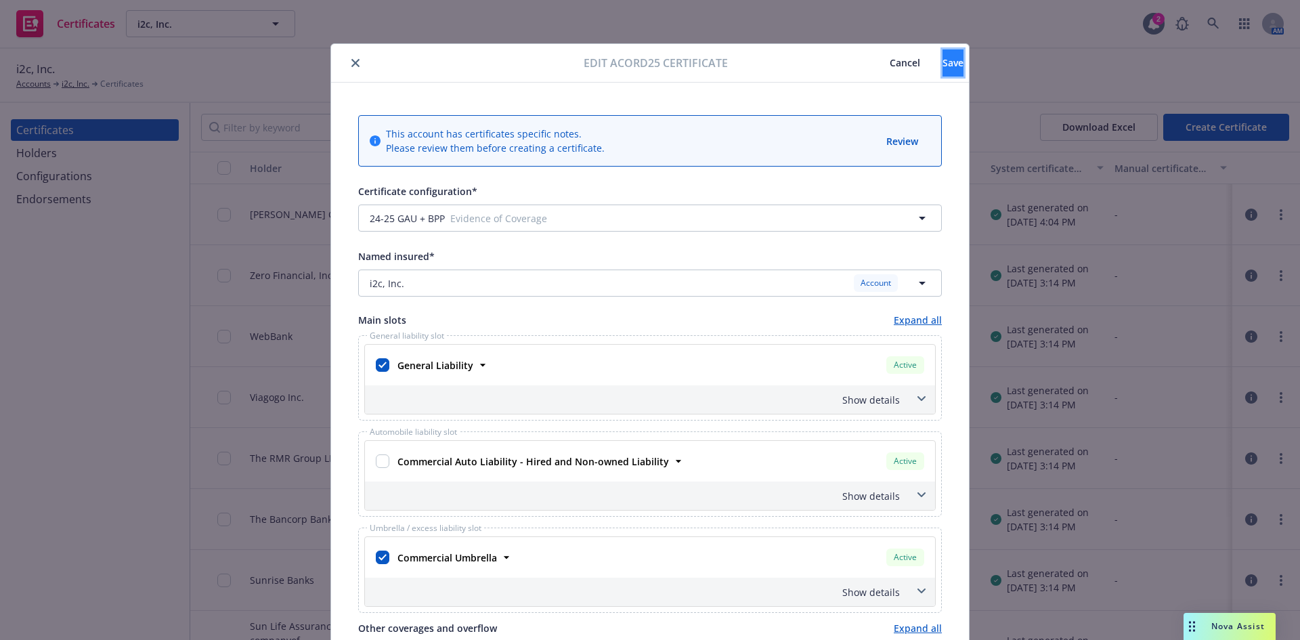
click at [942, 68] on span "Save" at bounding box center [952, 62] width 21 height 13
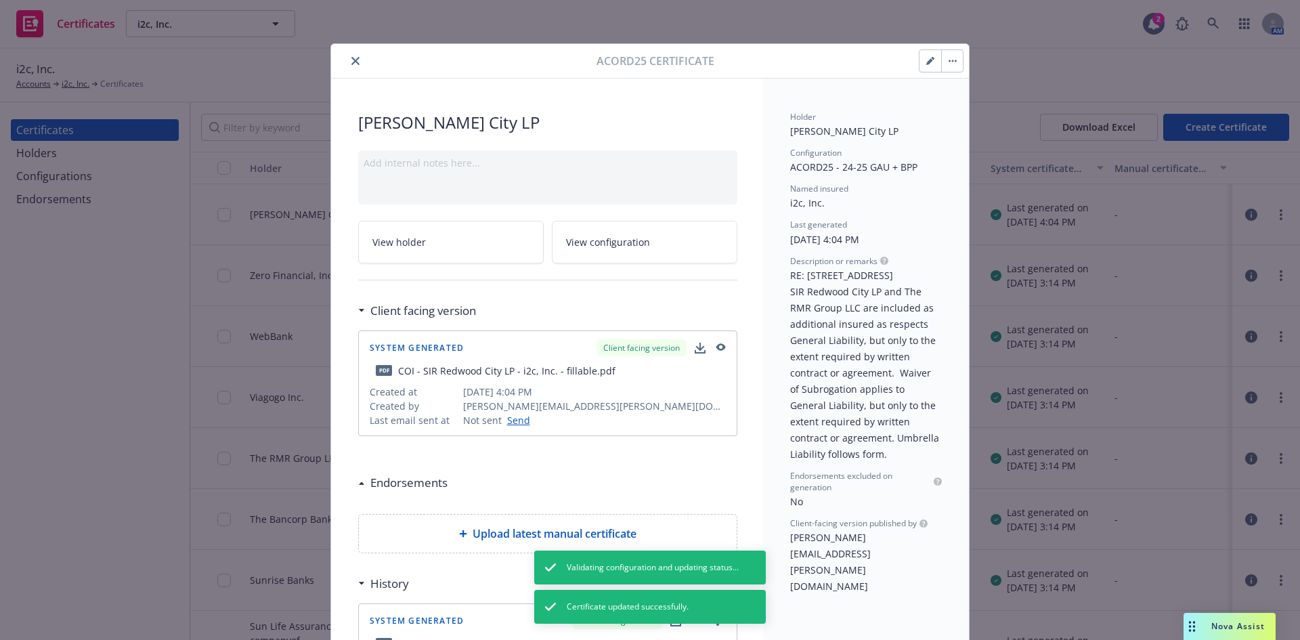
click at [950, 59] on button "button" at bounding box center [952, 61] width 22 height 22
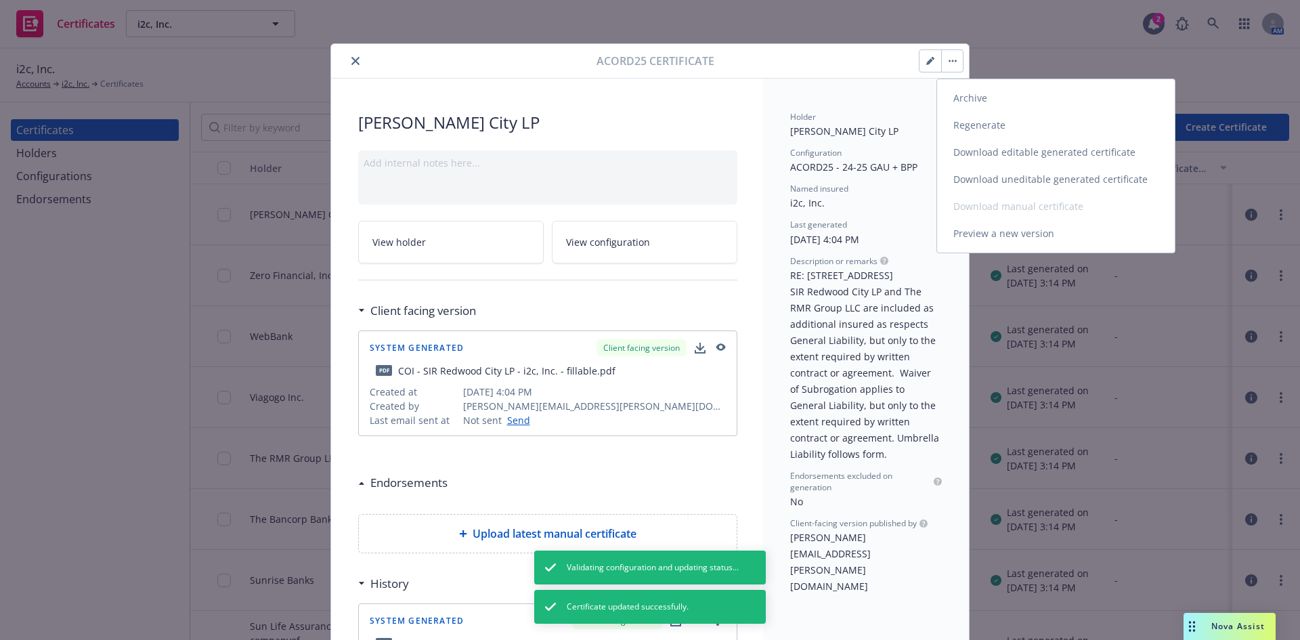
click at [981, 122] on link "Regenerate" at bounding box center [1056, 125] width 238 height 27
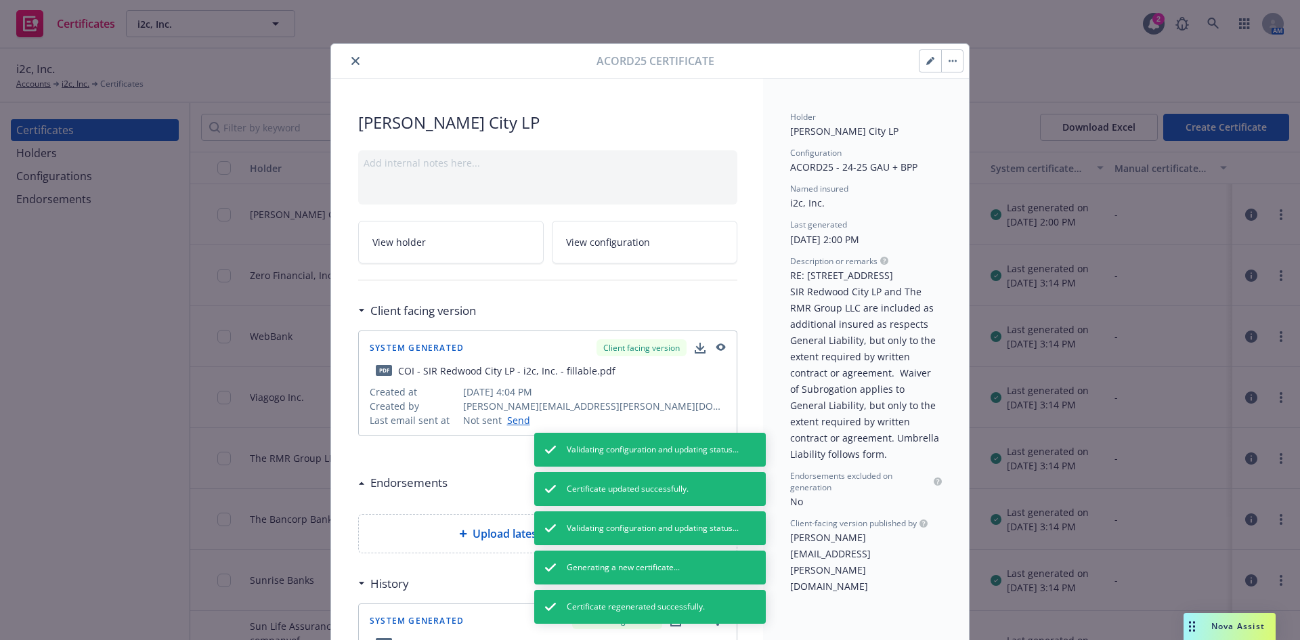
click at [351, 59] on icon "close" at bounding box center [355, 61] width 8 height 8
